Goal: Information Seeking & Learning: Learn about a topic

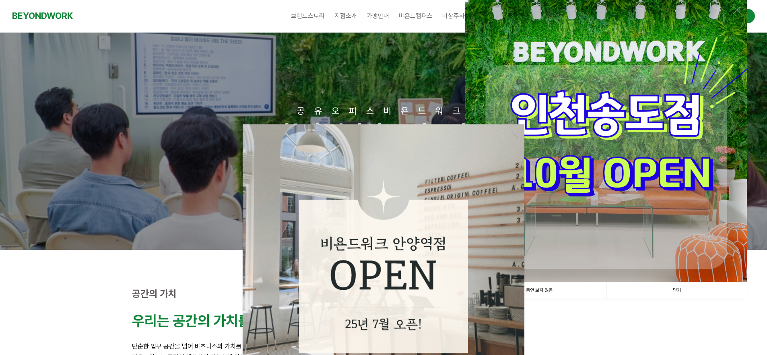
click at [168, 18] on div "브랜드스토리 CEO 소개 CORE VALUE 성장스토리 지점소개 안양평촌점 안양역점 분당서현점 인천부평1호점 인천부평2호점 인천부평3호점 스튜…" at bounding box center [383, 16] width 479 height 32
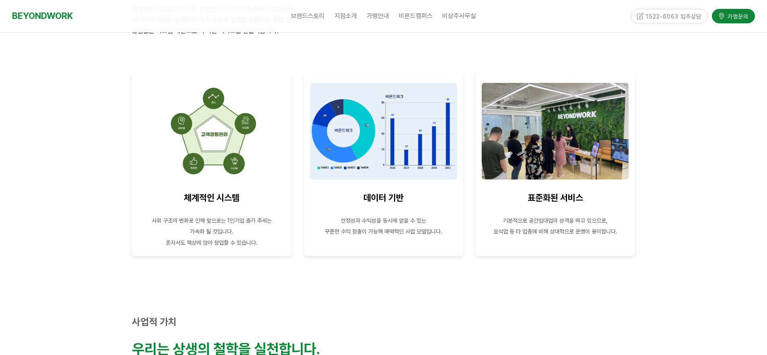
scroll to position [1964, 0]
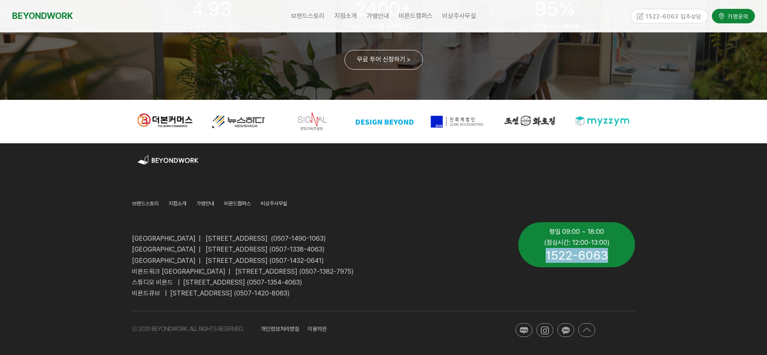
drag, startPoint x: 542, startPoint y: 256, endPoint x: 627, endPoint y: 254, distance: 85.3
click at [627, 254] on p "1522-6063" at bounding box center [576, 255] width 117 height 15
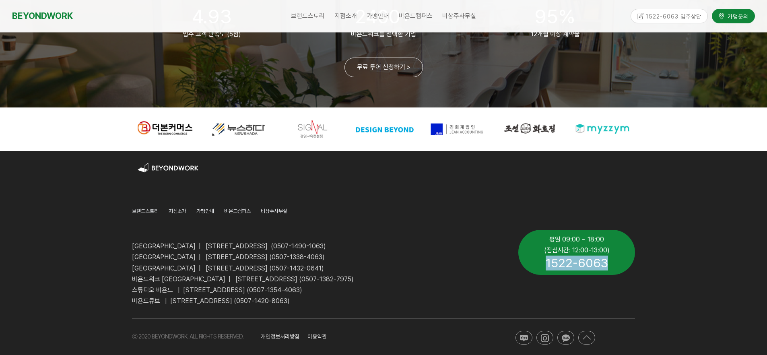
scroll to position [1955, 0]
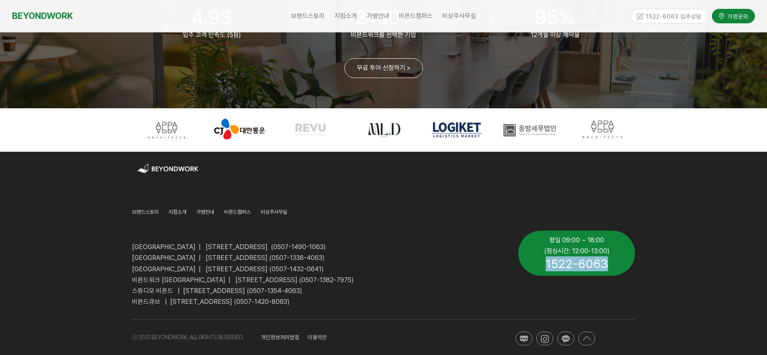
drag, startPoint x: 202, startPoint y: 255, endPoint x: 368, endPoint y: 251, distance: 165.8
click at [366, 248] on div "비욘드워크 안양역점 | 경기도 안양시 만안구 324번길 14, 2층, 3층, 4층 (0507-1490-1063) 비욘드워크 안양평촌점 | 경기…" at bounding box center [319, 269] width 374 height 76
click at [368, 252] on p "[GEOGRAPHIC_DATA] | [STREET_ADDRESS] (0507-1338-4063)" at bounding box center [319, 257] width 374 height 11
drag, startPoint x: 202, startPoint y: 257, endPoint x: 323, endPoint y: 254, distance: 121.1
click at [323, 254] on span "[GEOGRAPHIC_DATA] | [STREET_ADDRESS] (0507-1338-4063)" at bounding box center [228, 258] width 193 height 8
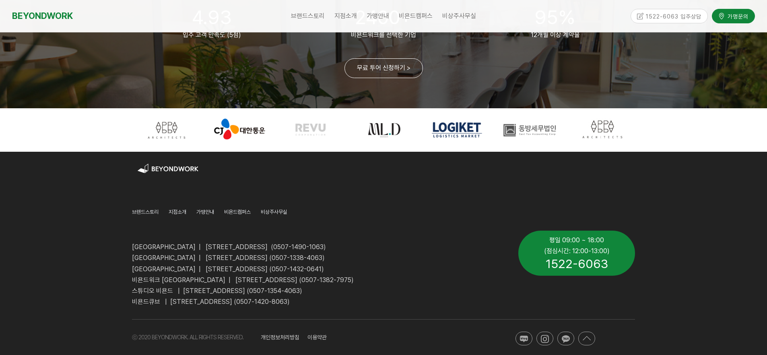
click at [280, 247] on span "[GEOGRAPHIC_DATA] | [STREET_ADDRESS] (0507-1490-1063)" at bounding box center [229, 247] width 194 height 8
click at [274, 287] on span "스튜디오 비욘드 | [STREET_ADDRESS] (0507-1354-4063)" at bounding box center [217, 291] width 170 height 8
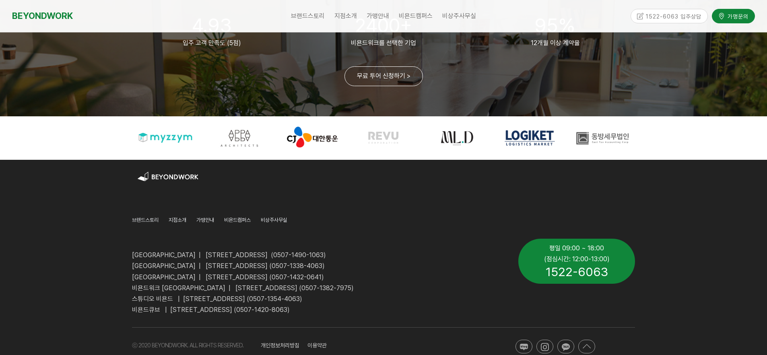
scroll to position [1964, 0]
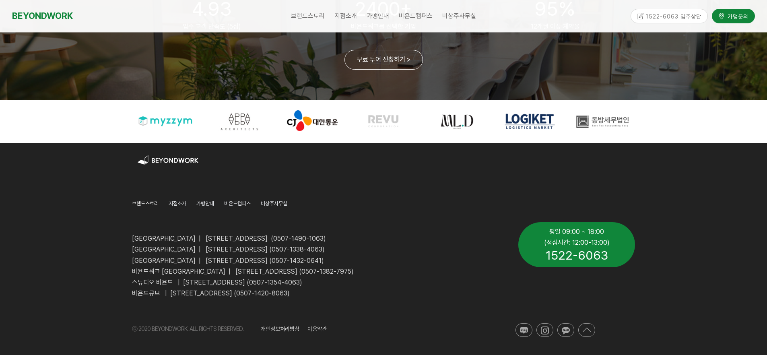
click at [147, 205] on span "브랜드스토리" at bounding box center [145, 203] width 27 height 6
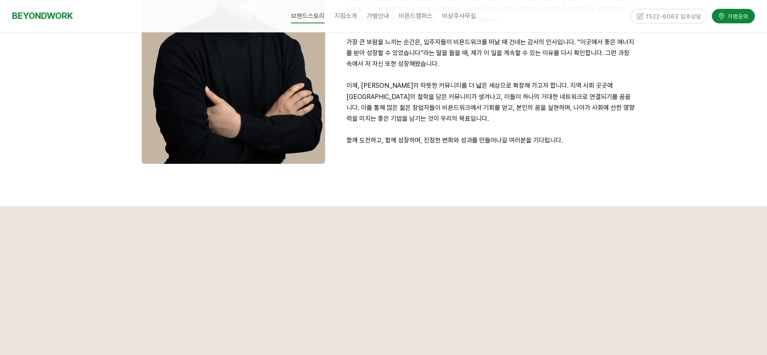
scroll to position [425, 0]
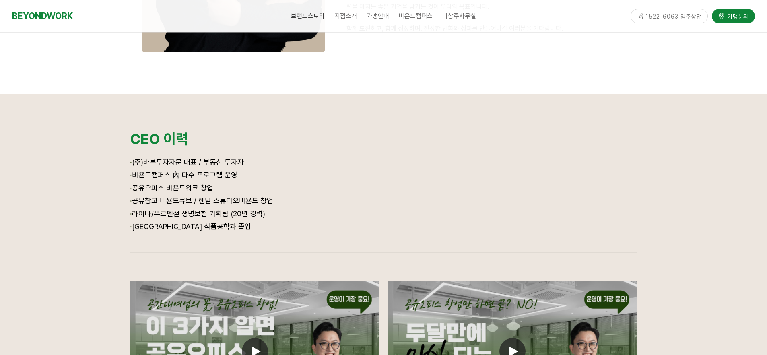
drag, startPoint x: 150, startPoint y: 169, endPoint x: 227, endPoint y: 187, distance: 78.4
click at [225, 183] on div "· (주)바른투자자문 대표 / 부동산 투자자 · 비욘드캠퍼스 內 다수 프로그램 운영 · 공유오피스 비욘드워크 창업 · 공유창고 비욘드큐브 / …" at bounding box center [383, 200] width 507 height 88
click at [237, 209] on span "· 라이나/푸르덴셜 생명보험 기획팀 (20년 경력)" at bounding box center [197, 213] width 135 height 8
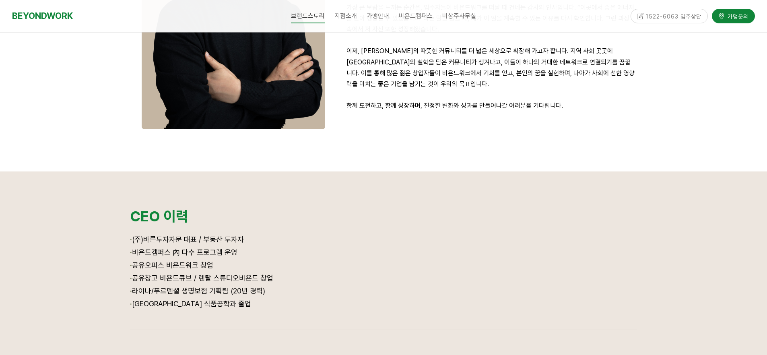
scroll to position [0, 0]
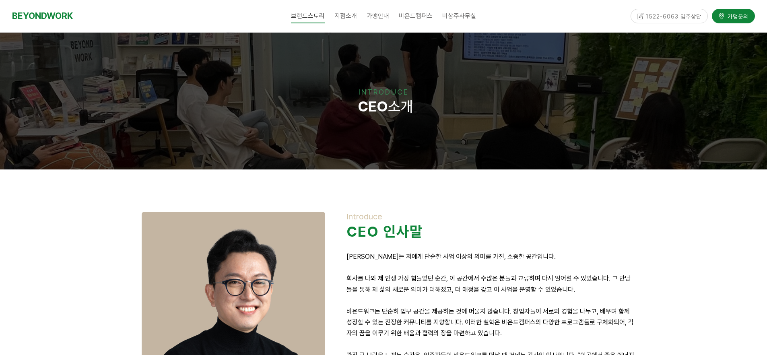
click at [674, 19] on div "1522-6063 입주상담" at bounding box center [669, 16] width 78 height 14
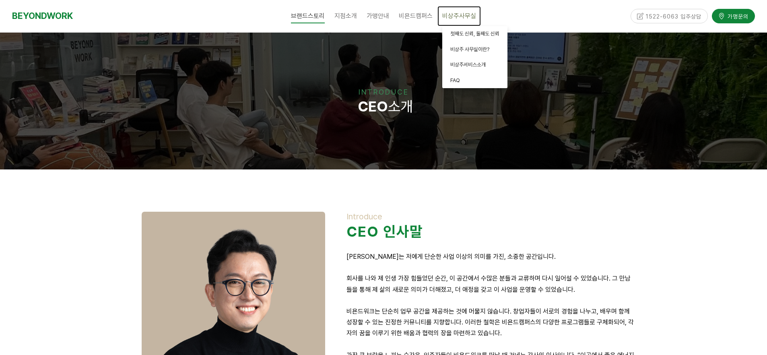
click at [458, 11] on link "비상주사무실" at bounding box center [458, 16] width 43 height 20
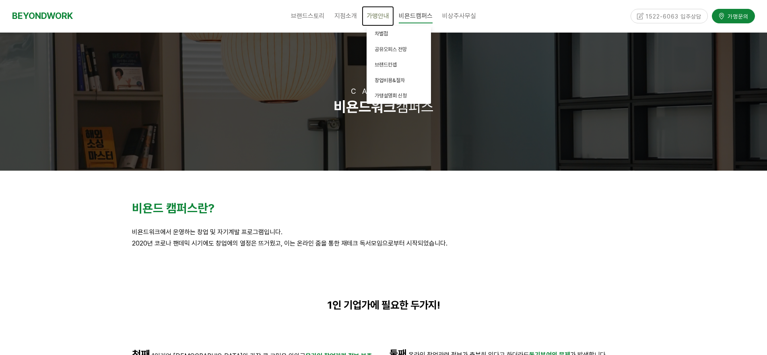
click at [383, 15] on span "가맹안내" at bounding box center [377, 16] width 23 height 8
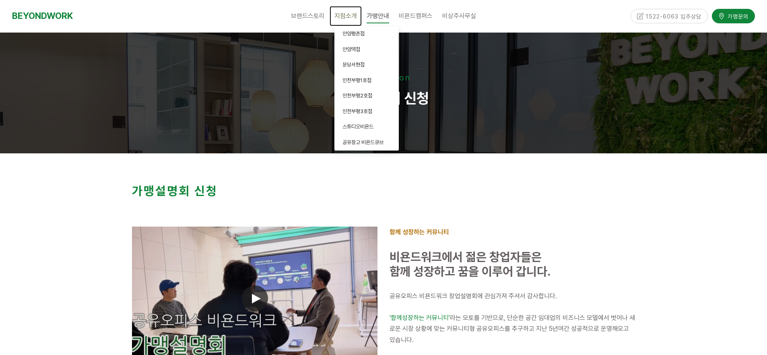
click at [342, 15] on span "지점소개" at bounding box center [345, 16] width 23 height 8
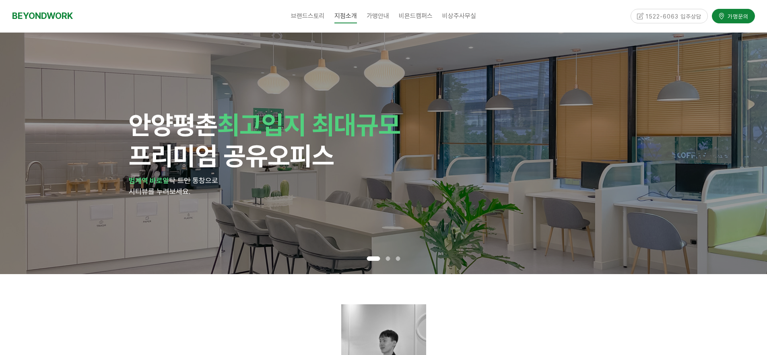
scroll to position [45, 0]
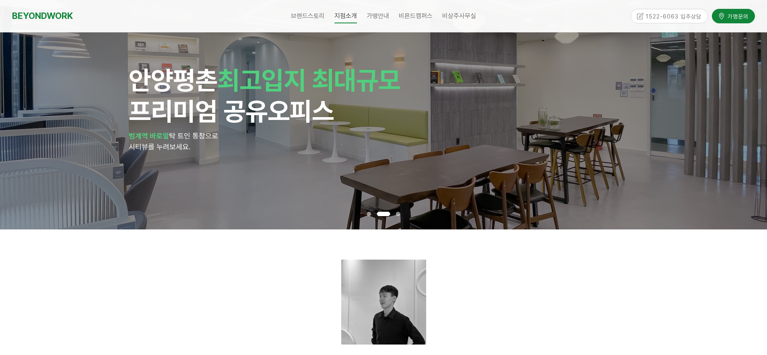
click at [317, 69] on span "최고입지 최대규모" at bounding box center [308, 80] width 183 height 31
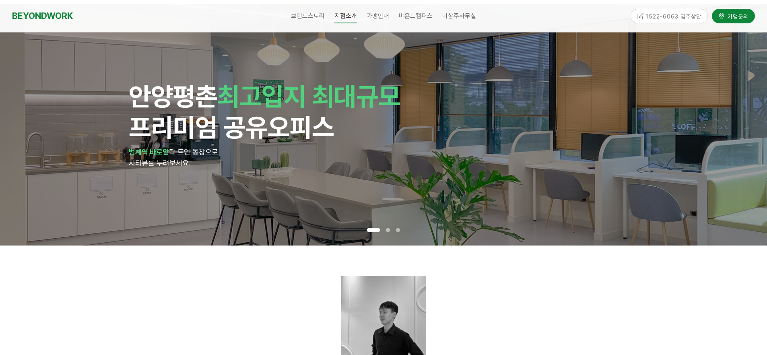
scroll to position [0, 0]
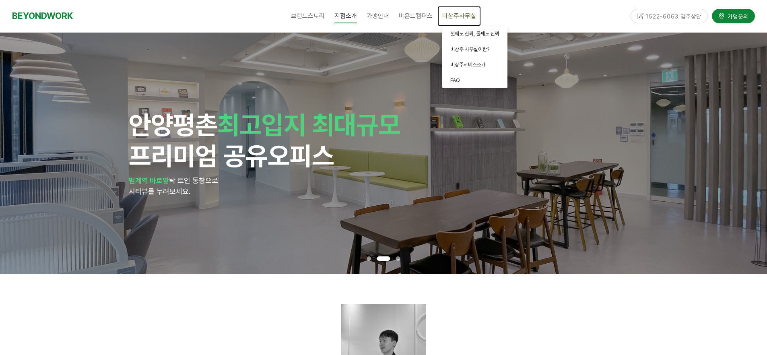
click at [468, 17] on span "비상주사무실" at bounding box center [459, 16] width 34 height 8
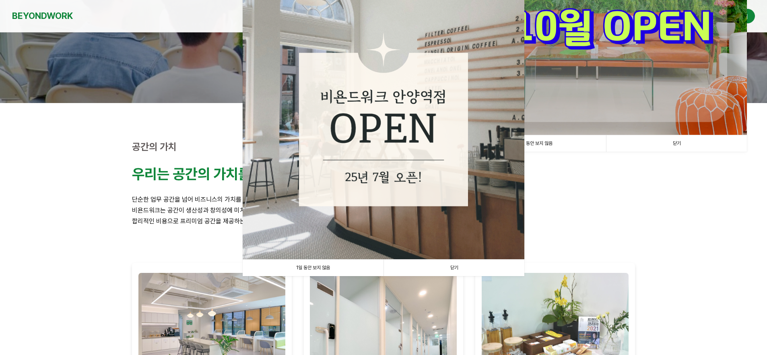
scroll to position [212, 0]
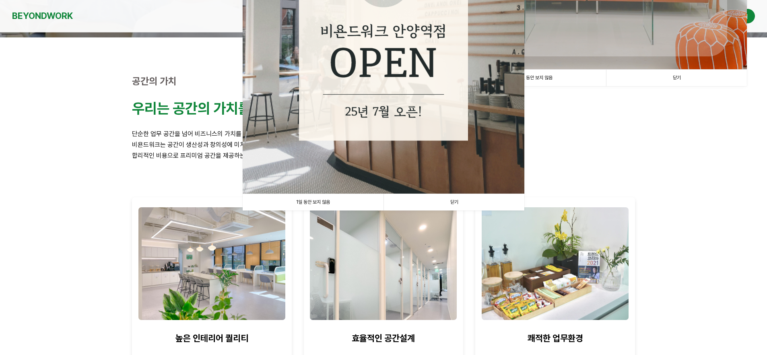
click at [443, 203] on link "닫기" at bounding box center [453, 202] width 141 height 16
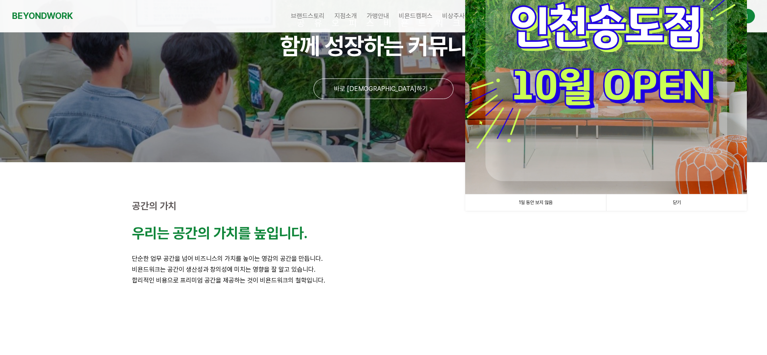
scroll to position [44, 0]
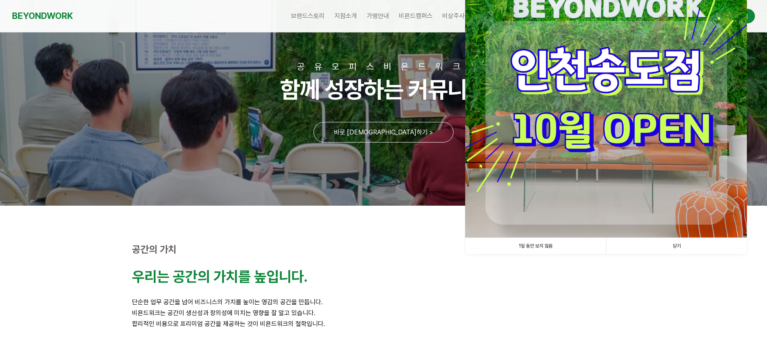
click at [679, 244] on link "닫기" at bounding box center [676, 246] width 141 height 16
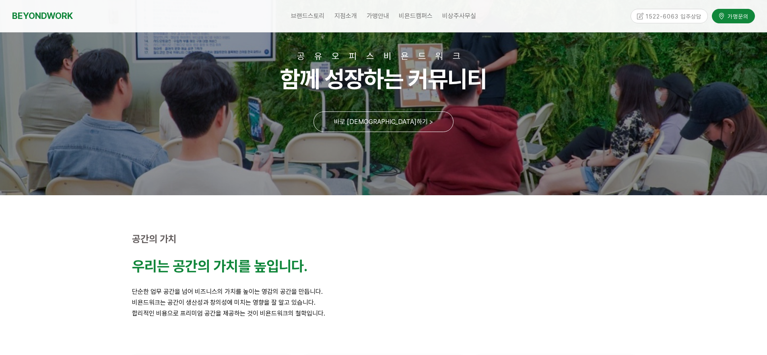
scroll to position [0, 0]
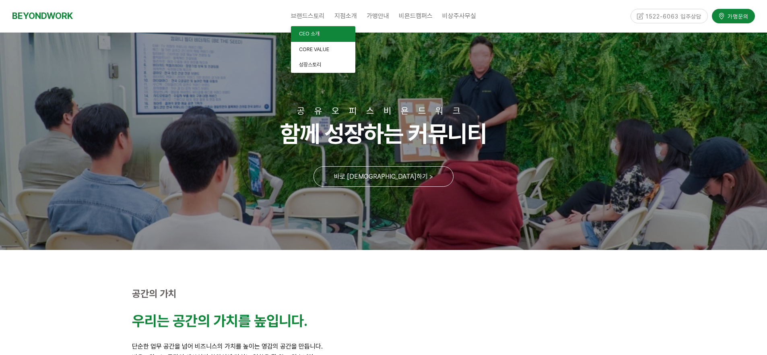
click at [330, 37] on link "CEO 소개" at bounding box center [323, 34] width 64 height 16
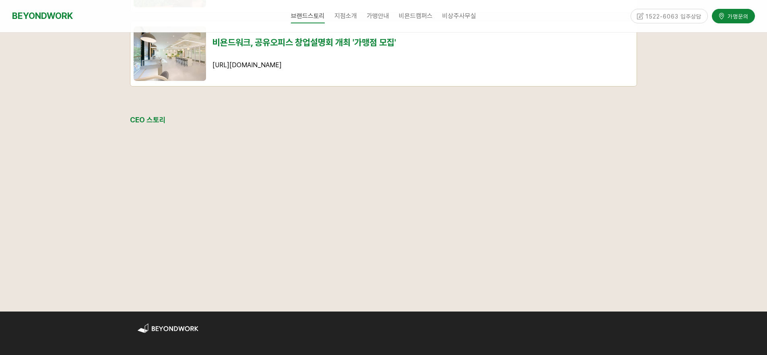
scroll to position [839, 0]
